Goal: Complete application form: Complete application form

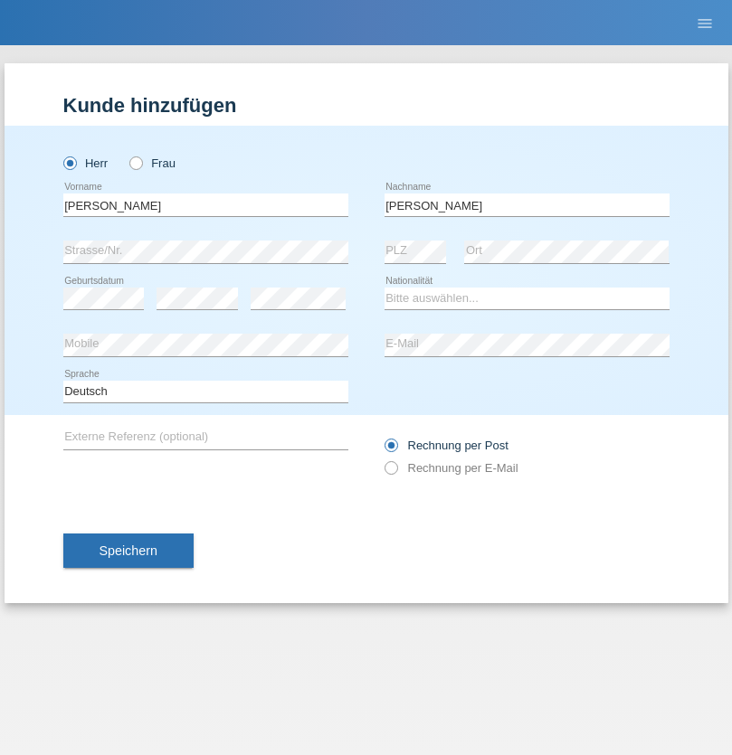
type input "[PERSON_NAME]"
select select "IT"
select select "C"
select select "24"
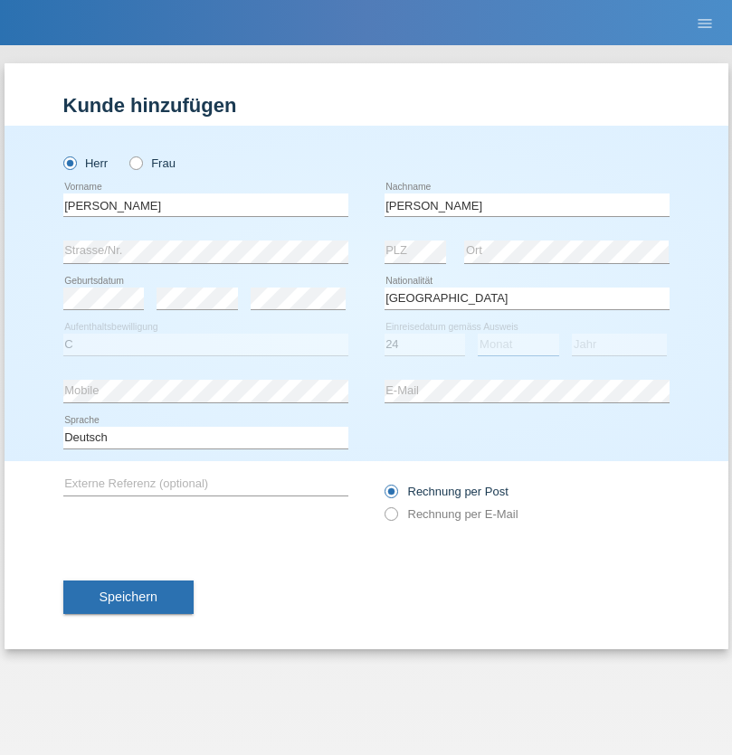
select select "08"
select select "2014"
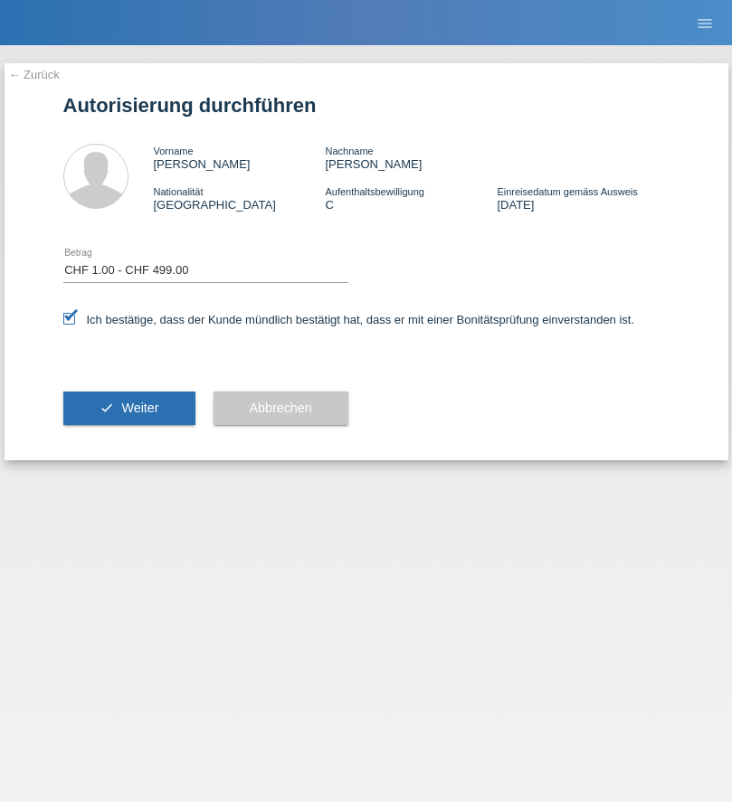
select select "1"
click at [128, 408] on span "Weiter" at bounding box center [139, 408] width 37 height 14
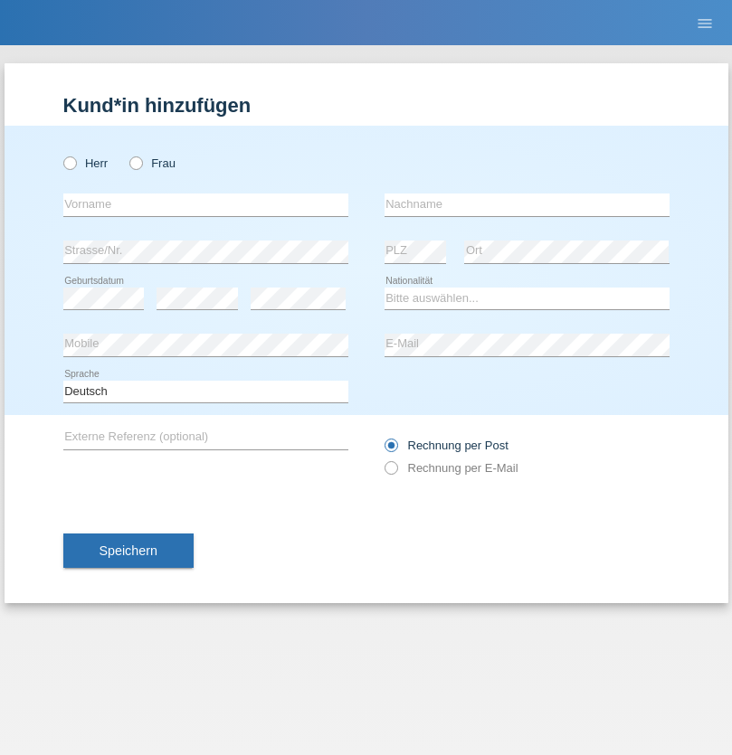
radio input "true"
click at [205, 204] on input "text" at bounding box center [205, 205] width 285 height 23
type input "Mario"
click at [526, 204] on input "text" at bounding box center [526, 205] width 285 height 23
type input "[PERSON_NAME]"
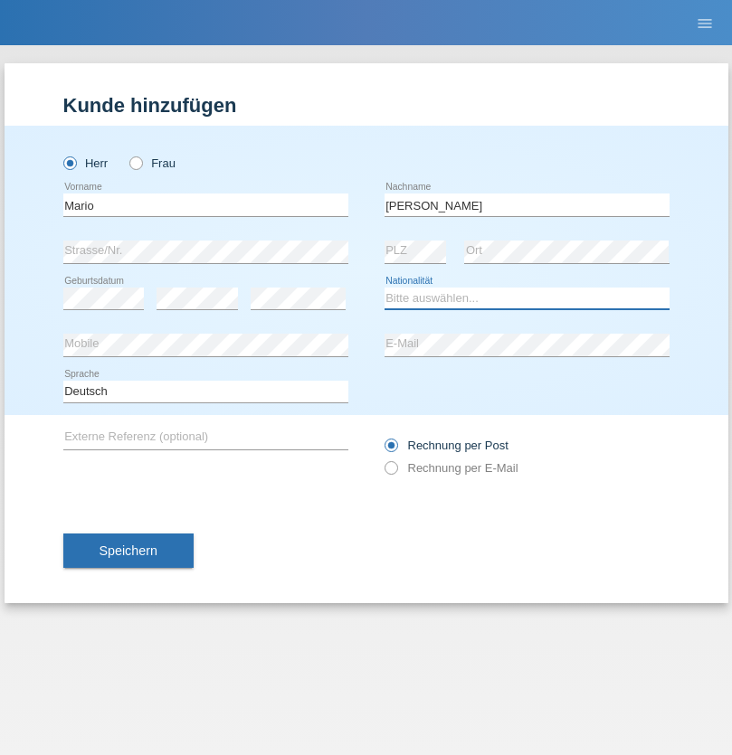
select select "CH"
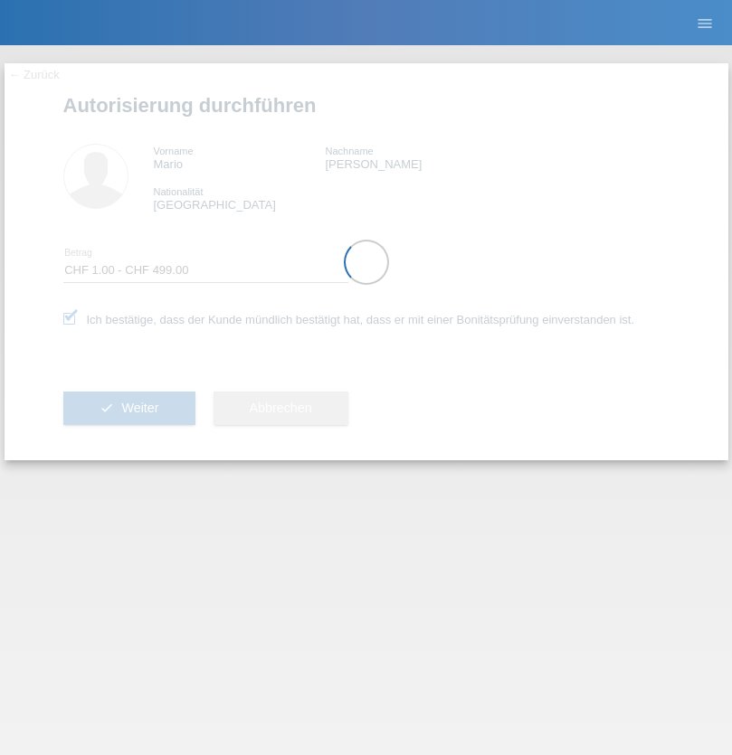
select select "1"
